Goal: Transaction & Acquisition: Purchase product/service

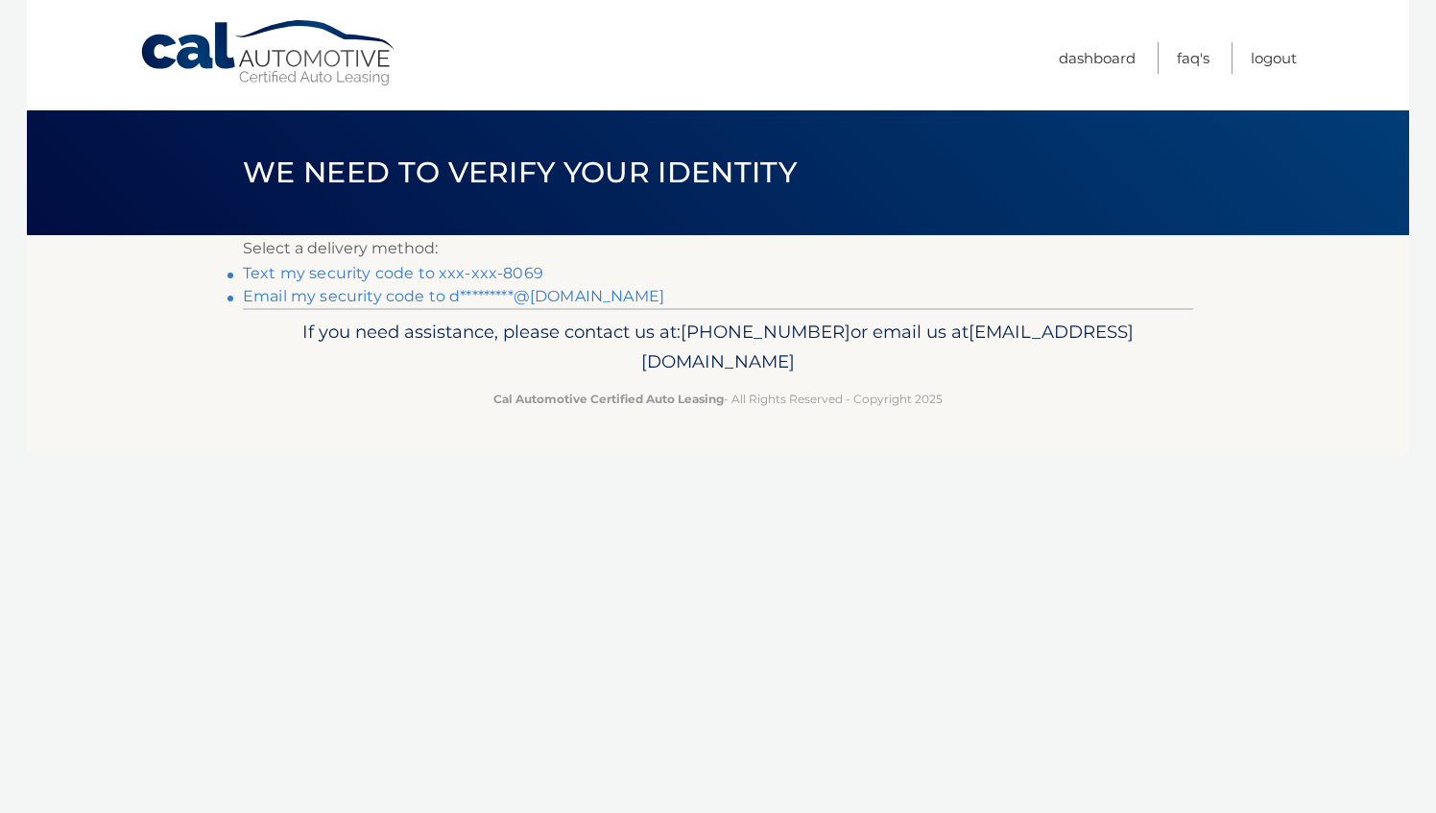
click at [461, 271] on link "Text my security code to xxx-xxx-8069" at bounding box center [393, 273] width 300 height 18
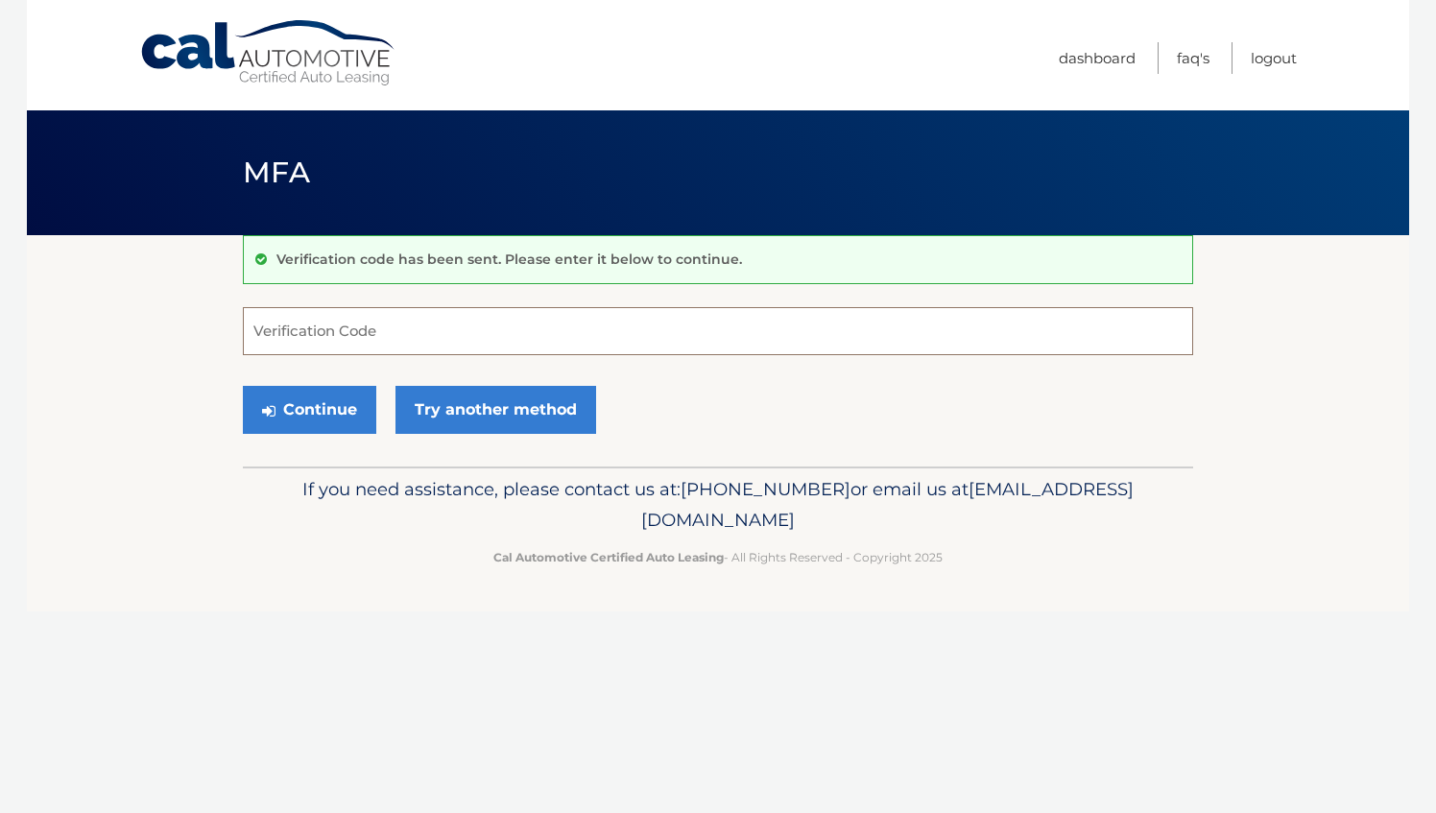
click at [296, 322] on input "Verification Code" at bounding box center [718, 331] width 950 height 48
type input "200414"
click at [299, 421] on button "Continue" at bounding box center [309, 410] width 133 height 48
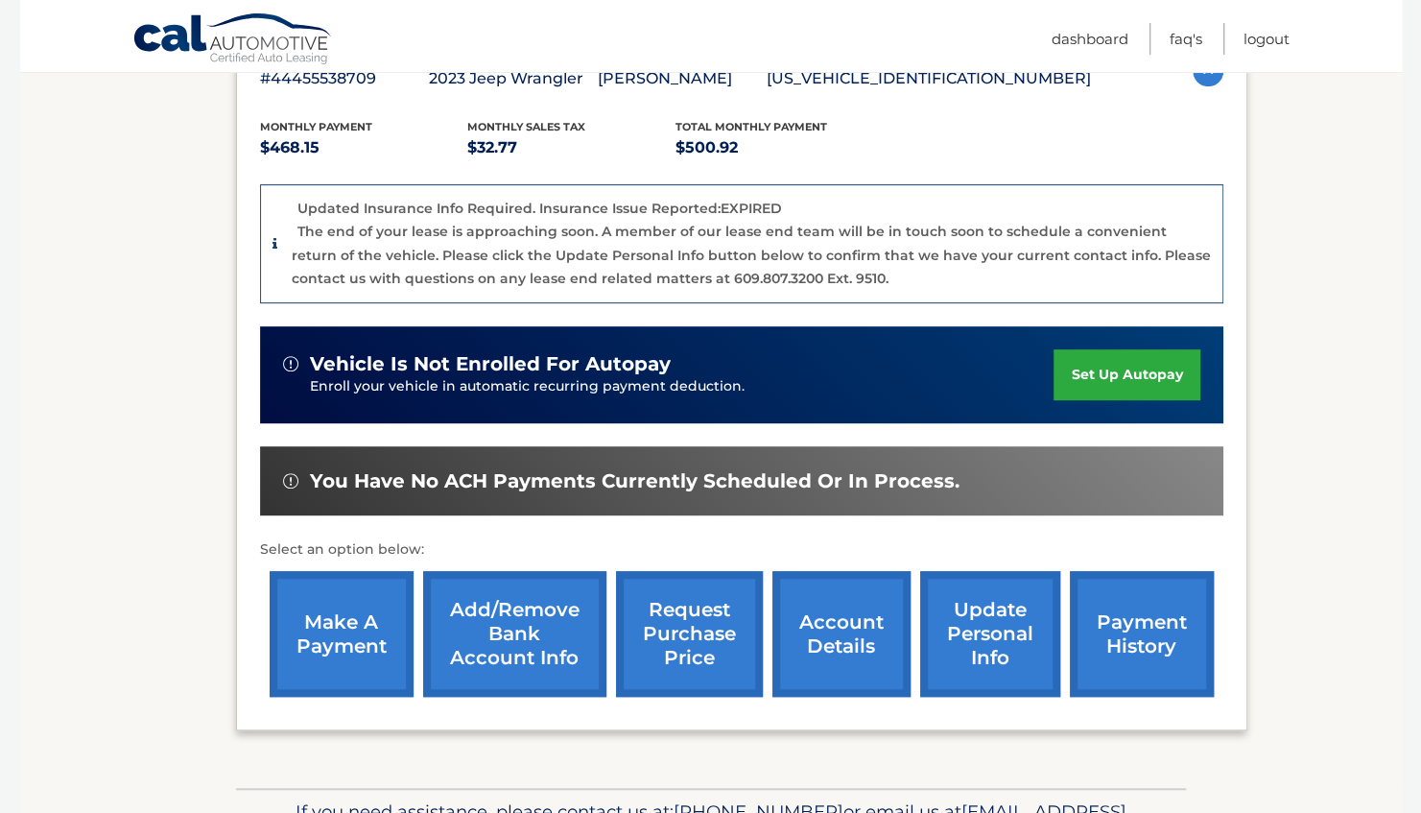
scroll to position [479, 0]
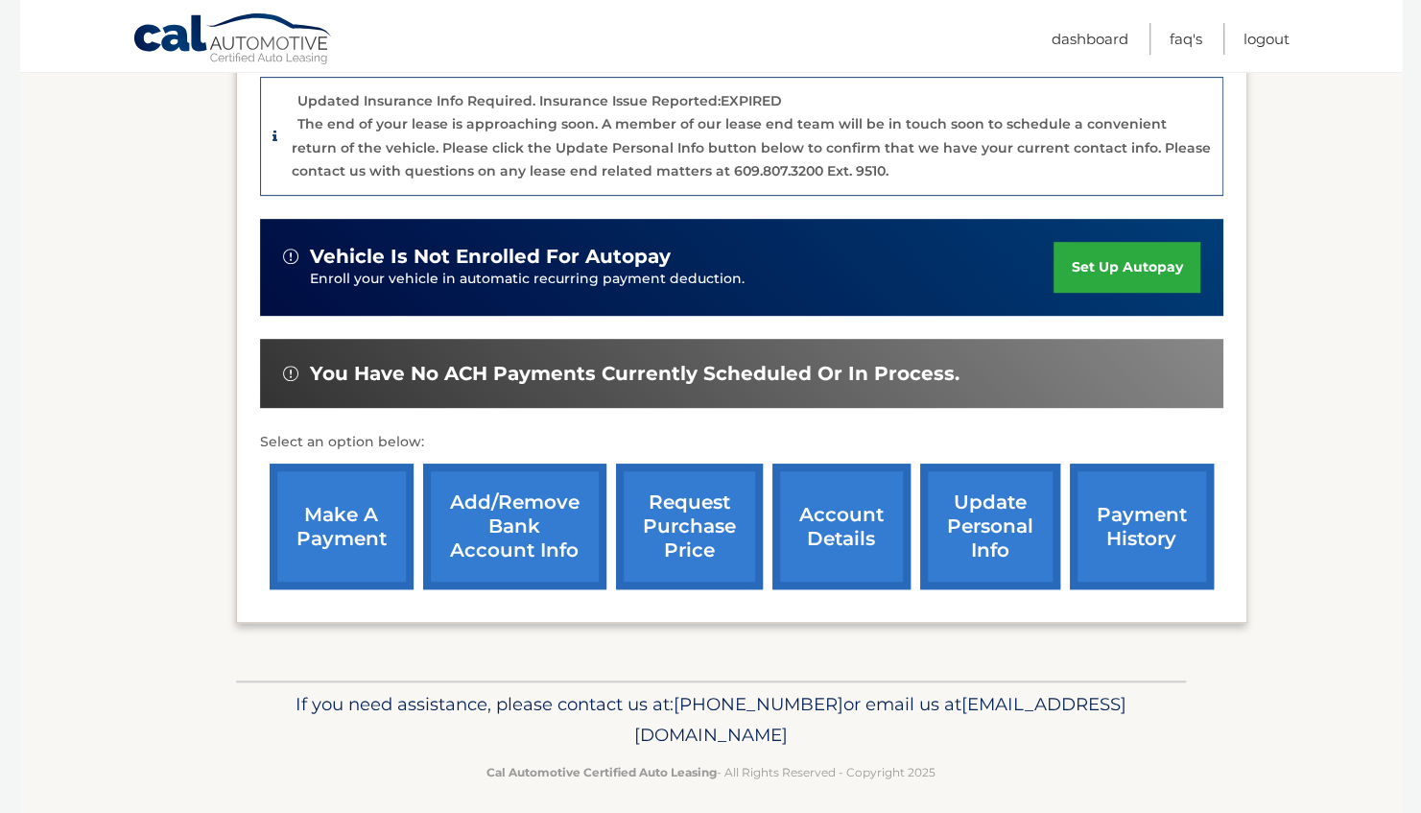
click at [342, 518] on link "make a payment" at bounding box center [342, 527] width 144 height 126
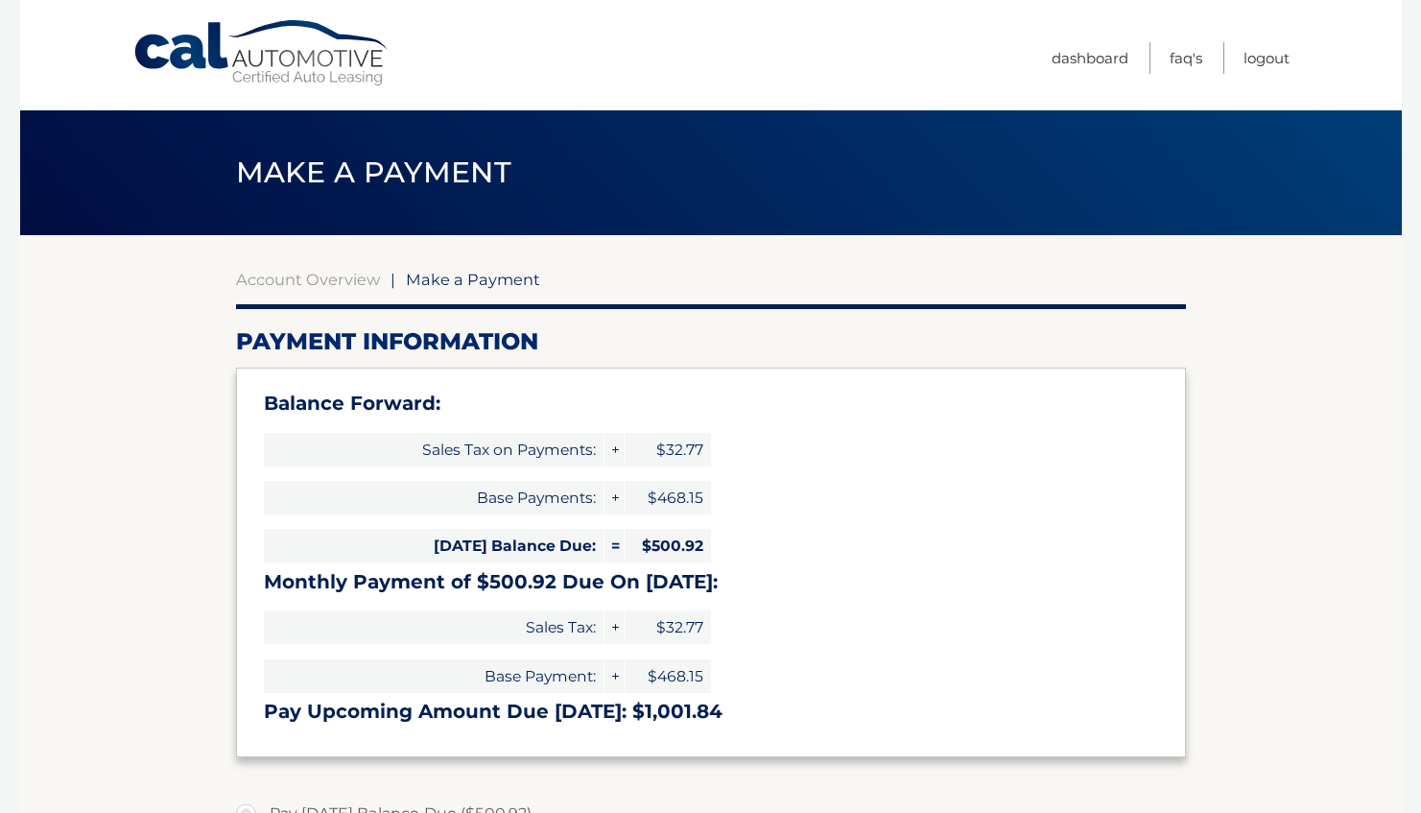
select select "N2NmNWI0NWItNDUwYy00NGE1LThiZGYtMzE2Y2QyZDRjMTg5"
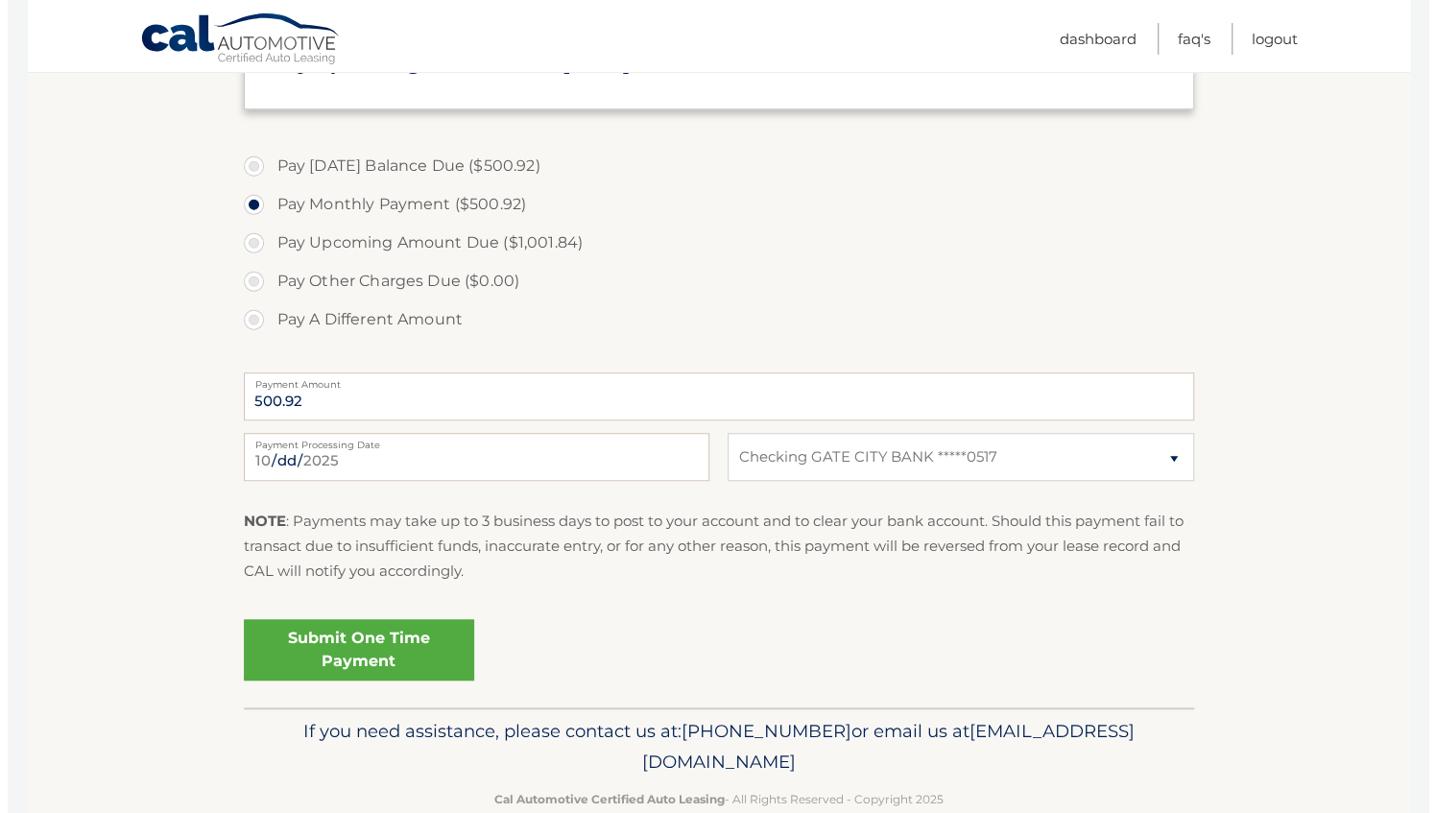
scroll to position [687, 0]
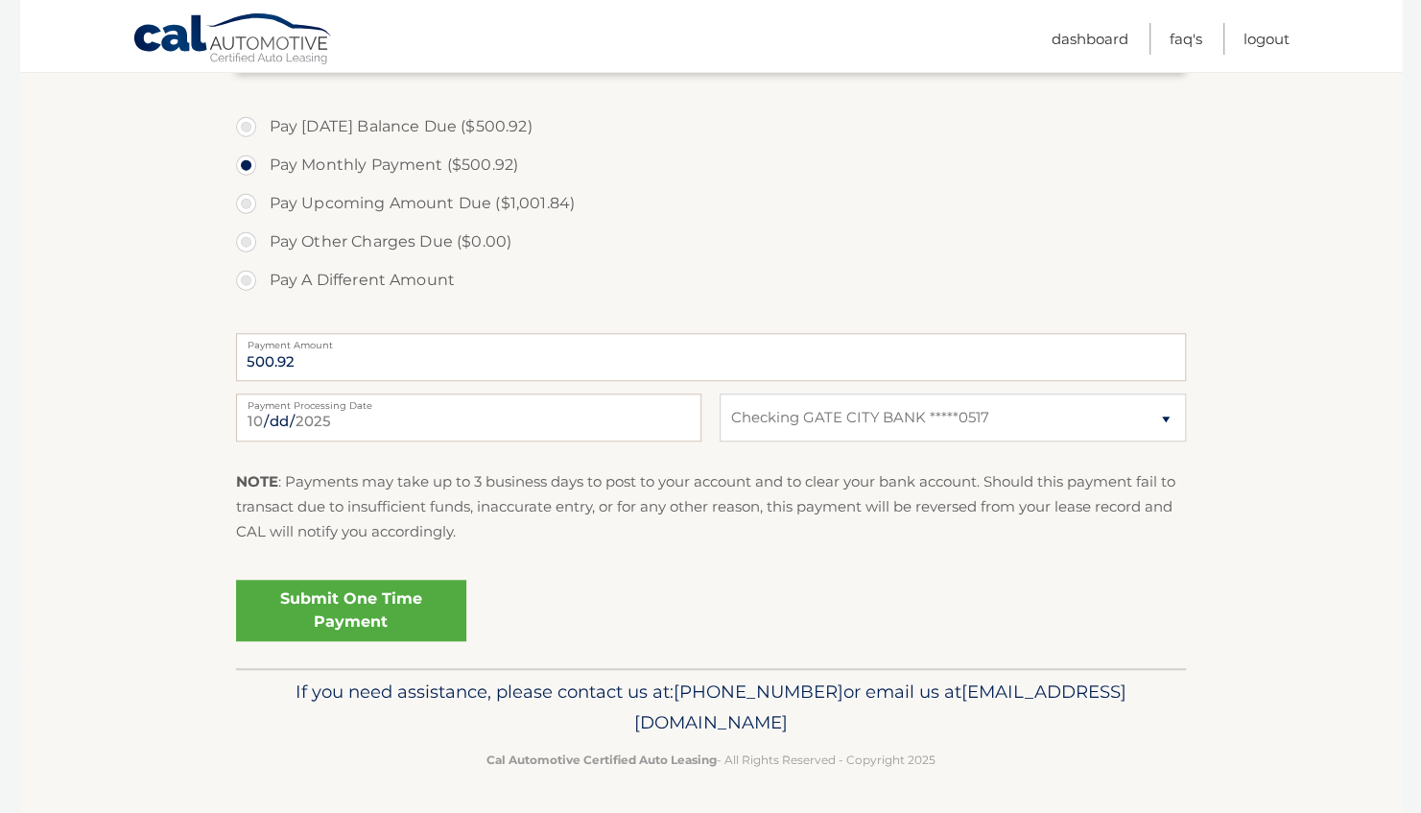
click at [353, 611] on link "Submit One Time Payment" at bounding box center [351, 610] width 230 height 61
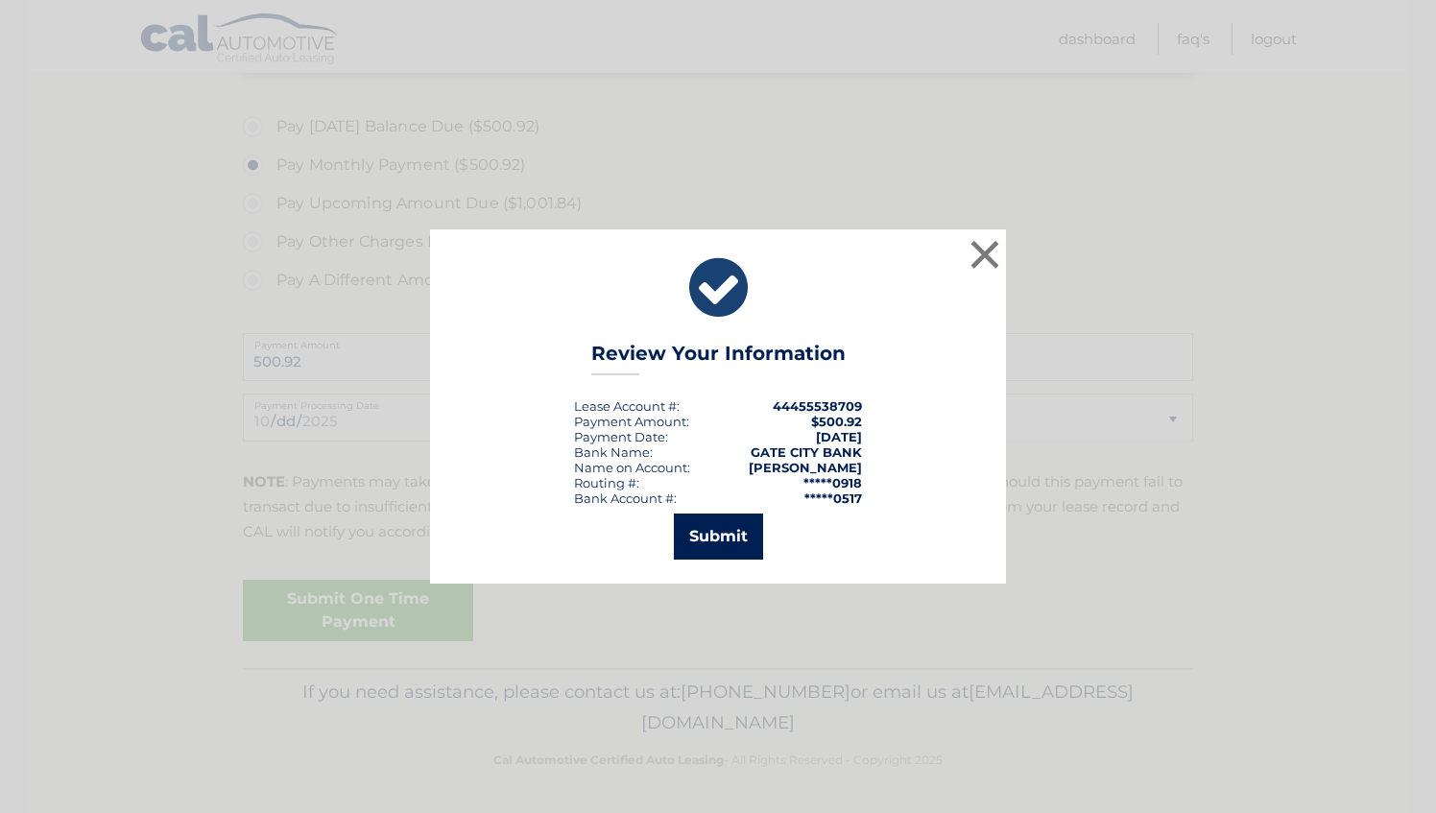
click at [724, 545] on button "Submit" at bounding box center [718, 537] width 89 height 46
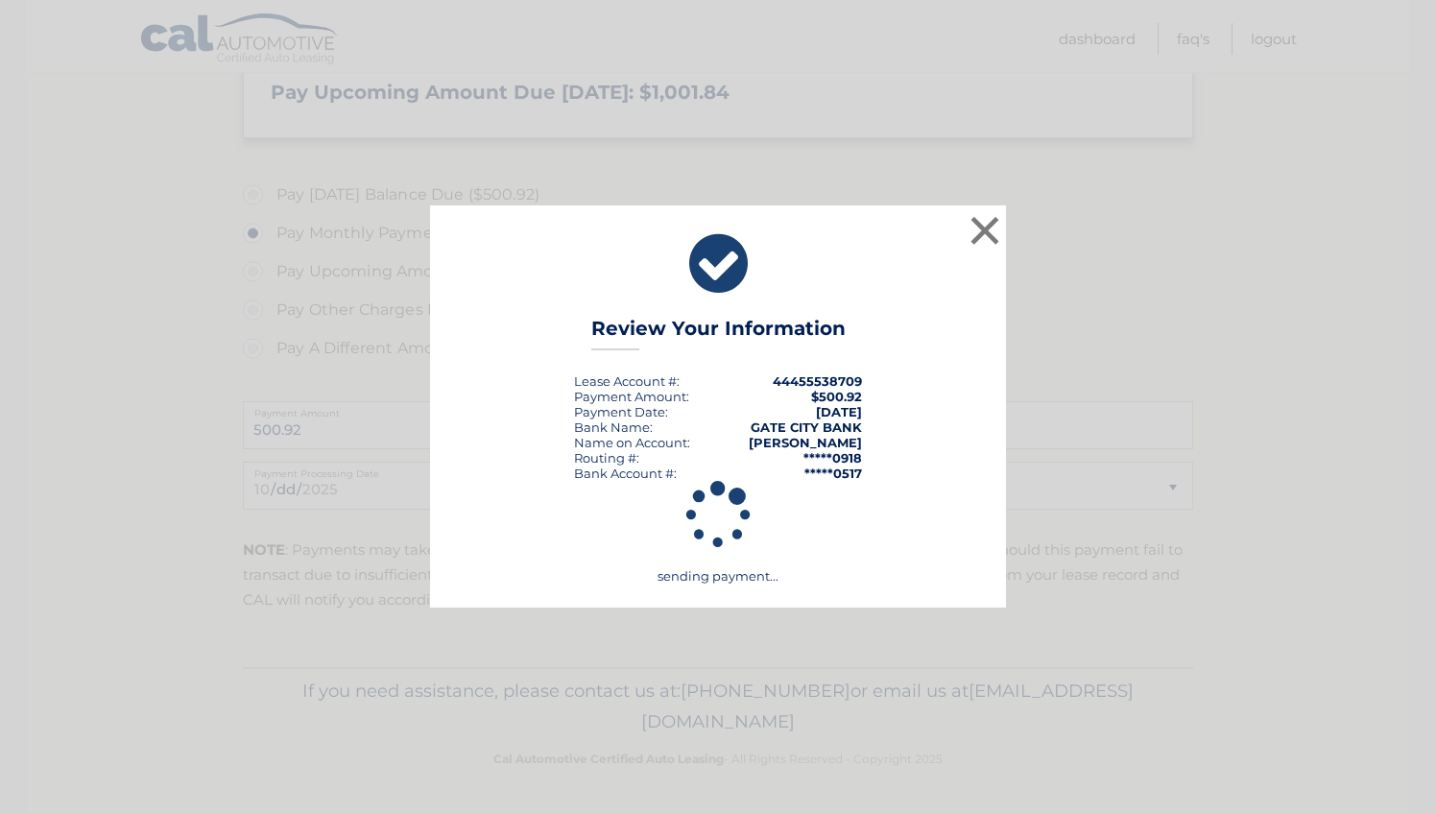
scroll to position [618, 0]
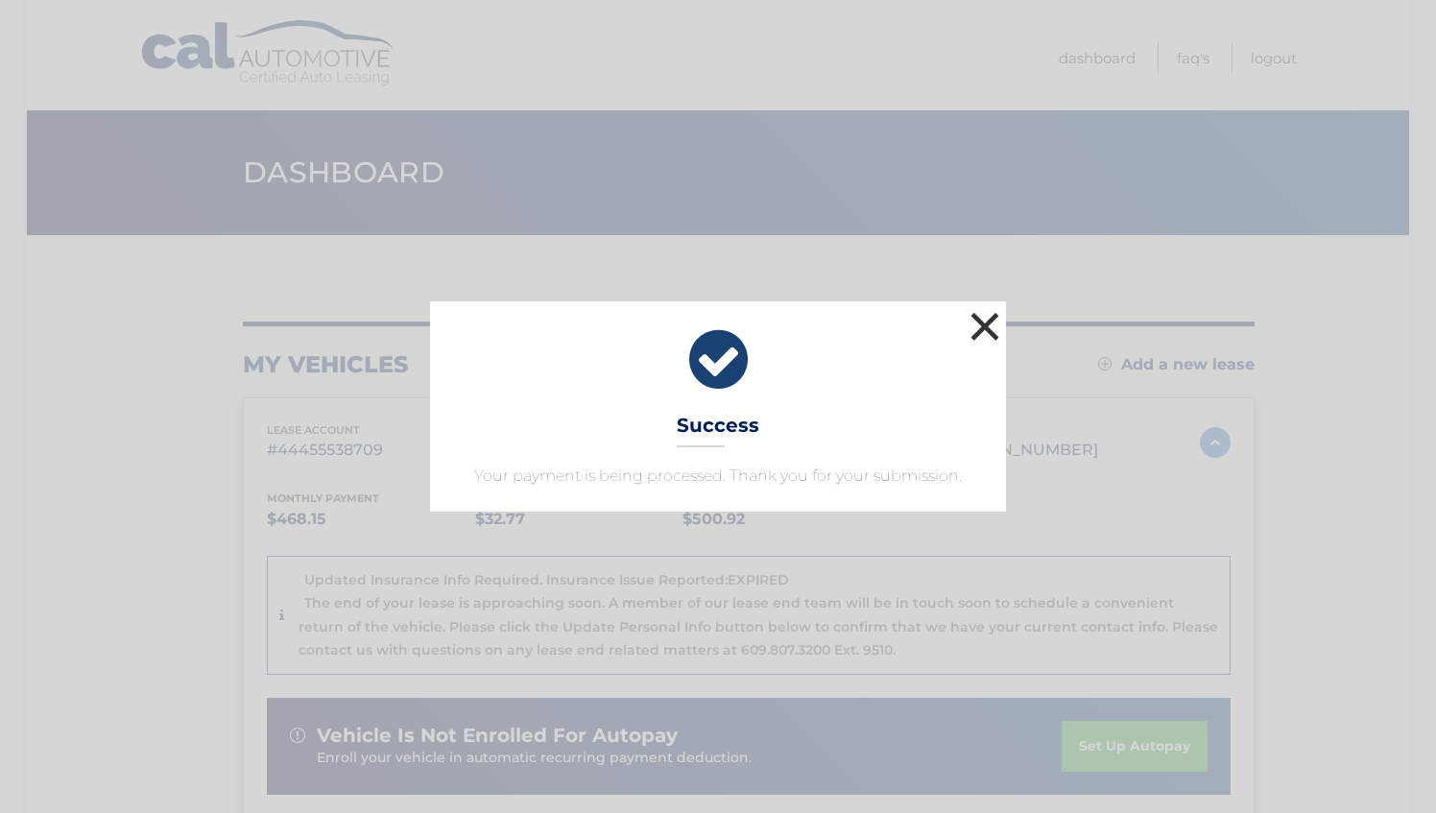
click at [986, 320] on button "×" at bounding box center [985, 326] width 38 height 38
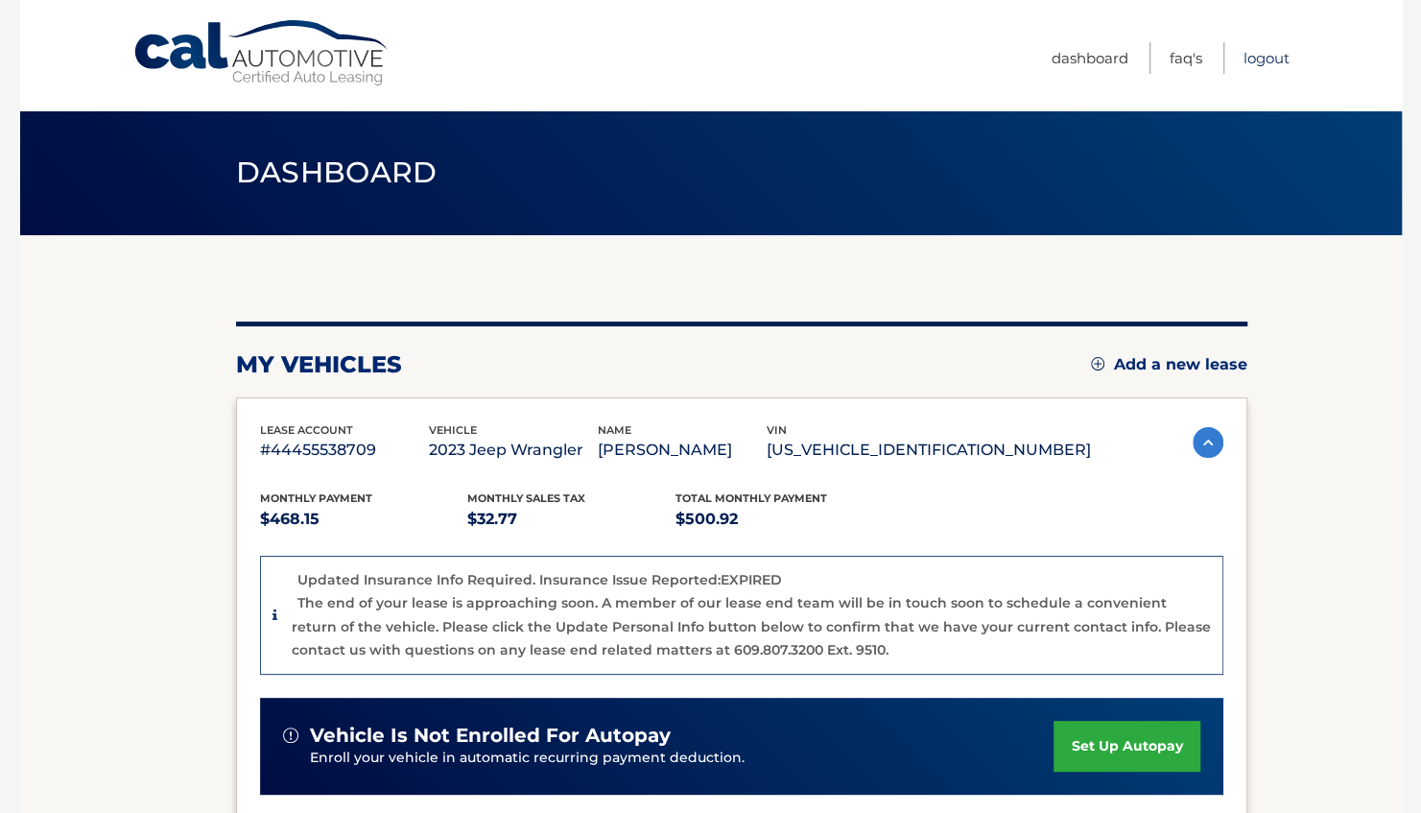
click at [1268, 60] on link "Logout" at bounding box center [1267, 58] width 46 height 32
